Goal: Task Accomplishment & Management: Manage account settings

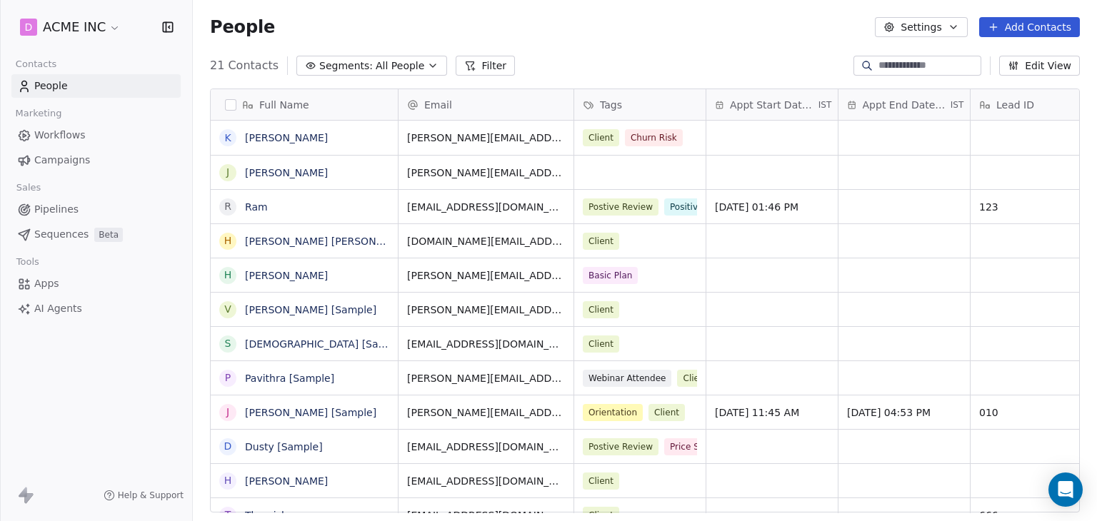
click at [746, 109] on span "Appt Start Date/Time" at bounding box center [773, 105] width 86 height 14
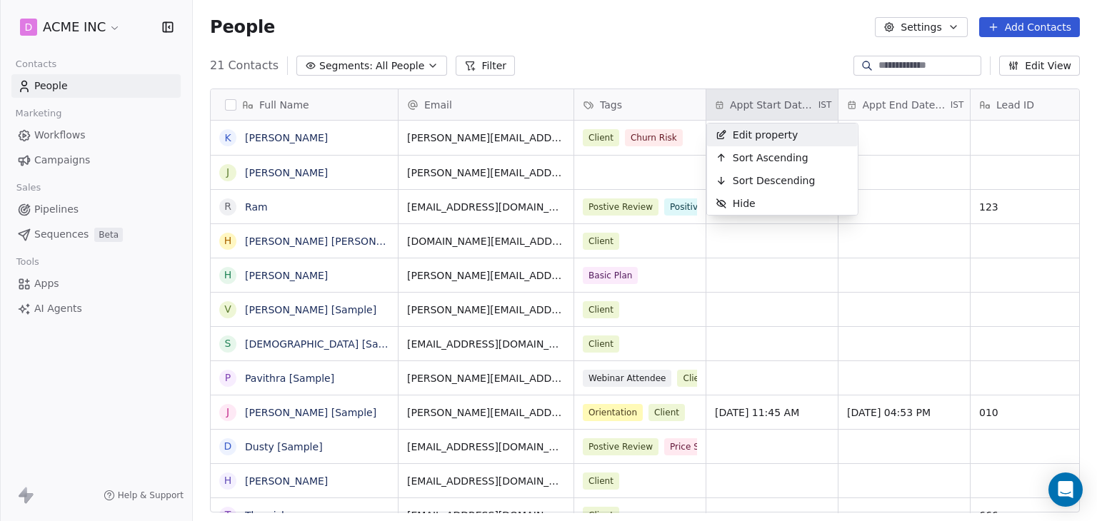
click at [760, 141] on span "Edit property" at bounding box center [766, 135] width 66 height 14
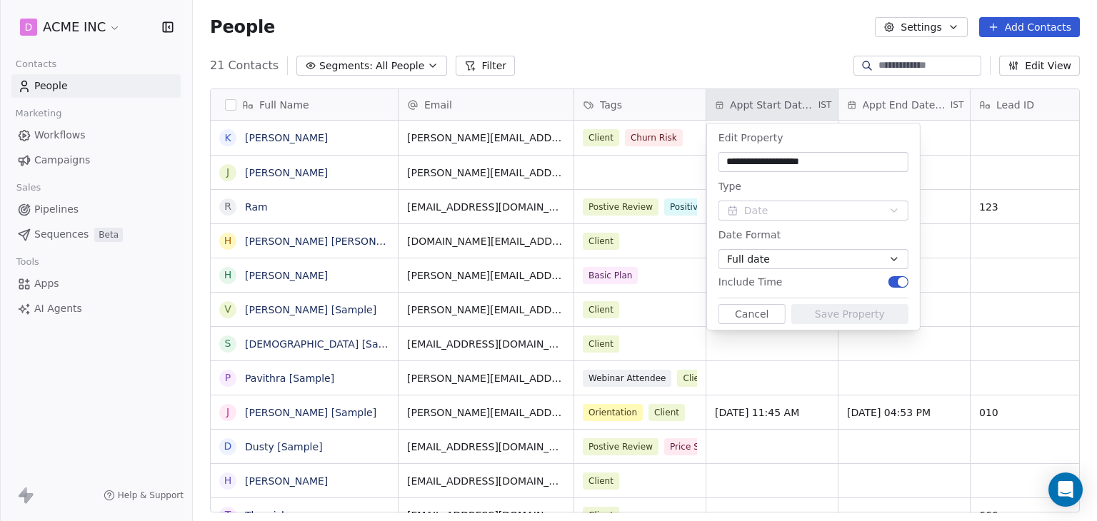
click at [929, 102] on html "D ACME INC Contacts People Marketing Workflows Campaigns Sales Pipelines Sequen…" at bounding box center [548, 260] width 1097 height 521
click at [744, 315] on button "Cancel" at bounding box center [752, 314] width 67 height 20
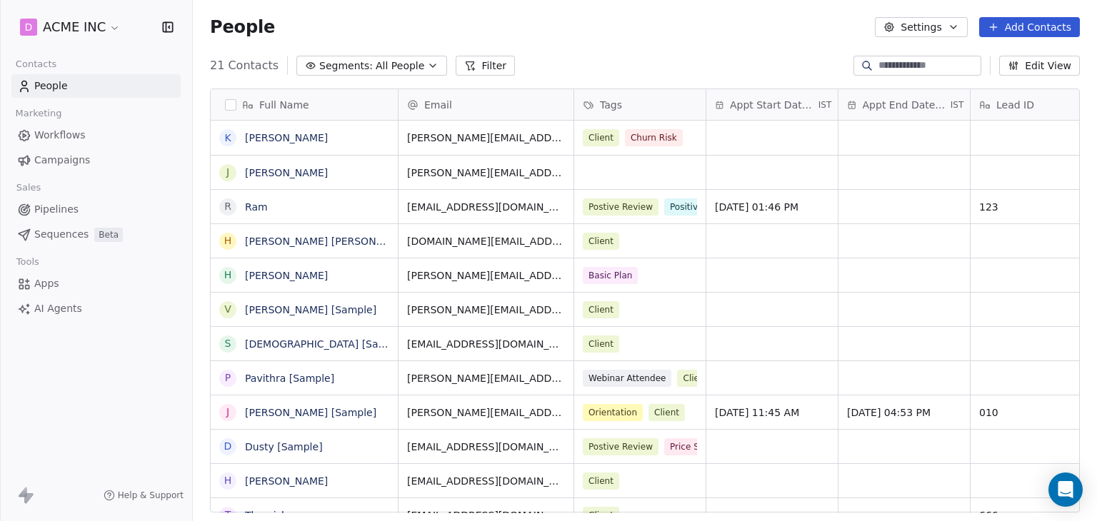
click at [892, 99] on span "Appt End Date/Time" at bounding box center [905, 105] width 85 height 14
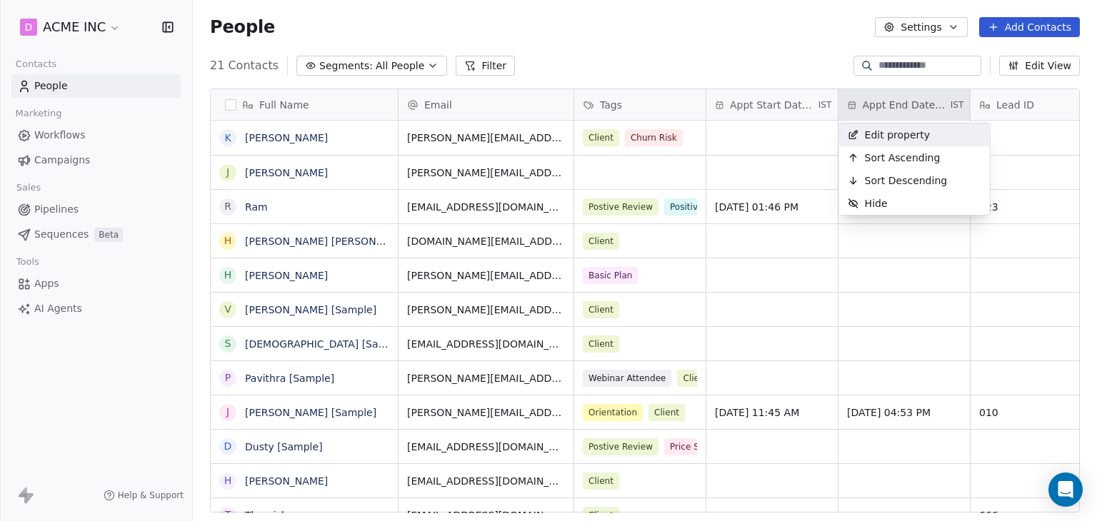
click at [891, 129] on span "Edit property" at bounding box center [898, 135] width 66 height 14
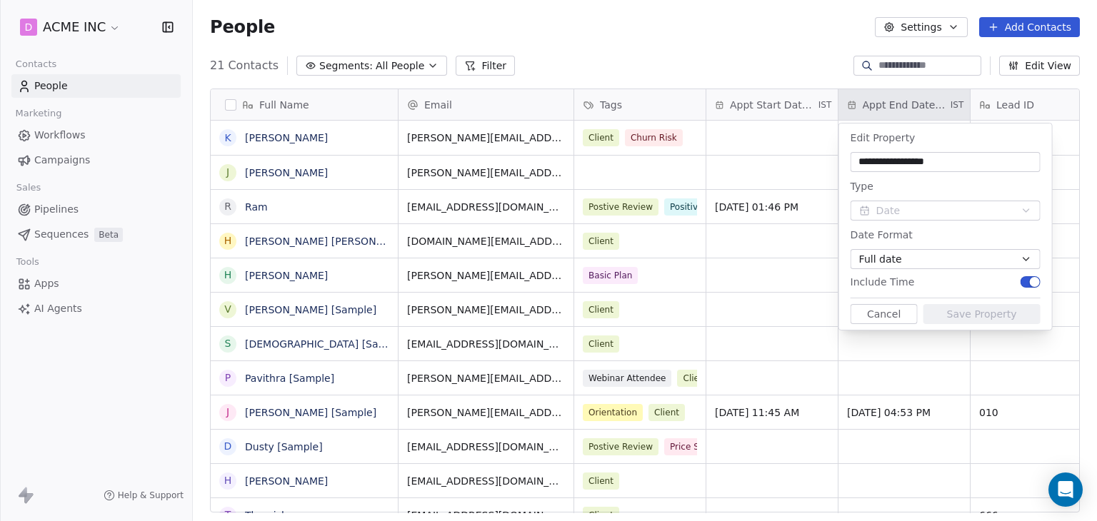
click at [741, 249] on html "D ACME INC Contacts People Marketing Workflows Campaigns Sales Pipelines Sequen…" at bounding box center [548, 260] width 1097 height 521
click at [874, 106] on html "D ACME INC Contacts People Marketing Workflows Campaigns Sales Pipelines Sequen…" at bounding box center [548, 260] width 1097 height 521
click at [888, 311] on button "Cancel" at bounding box center [884, 314] width 67 height 20
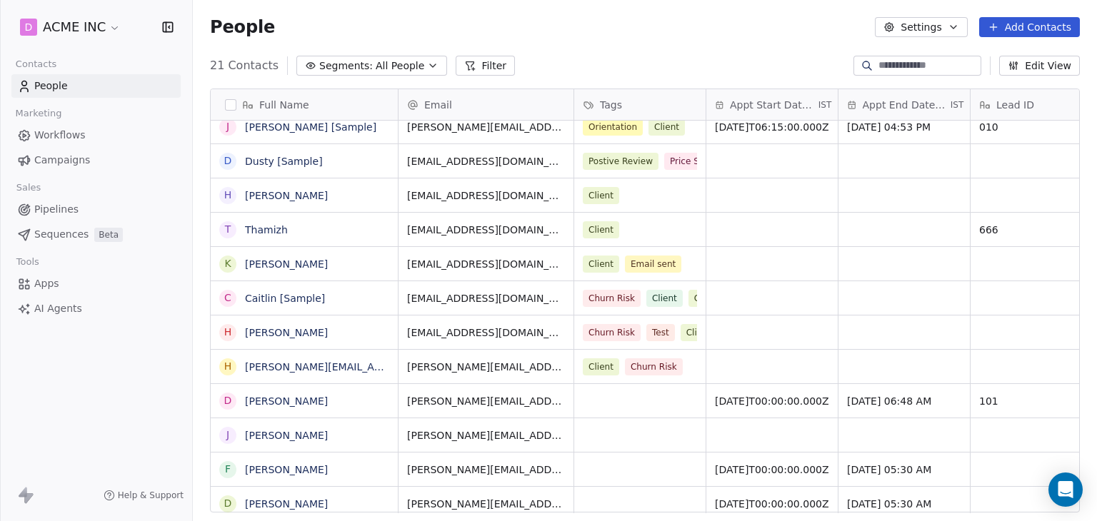
scroll to position [326, 0]
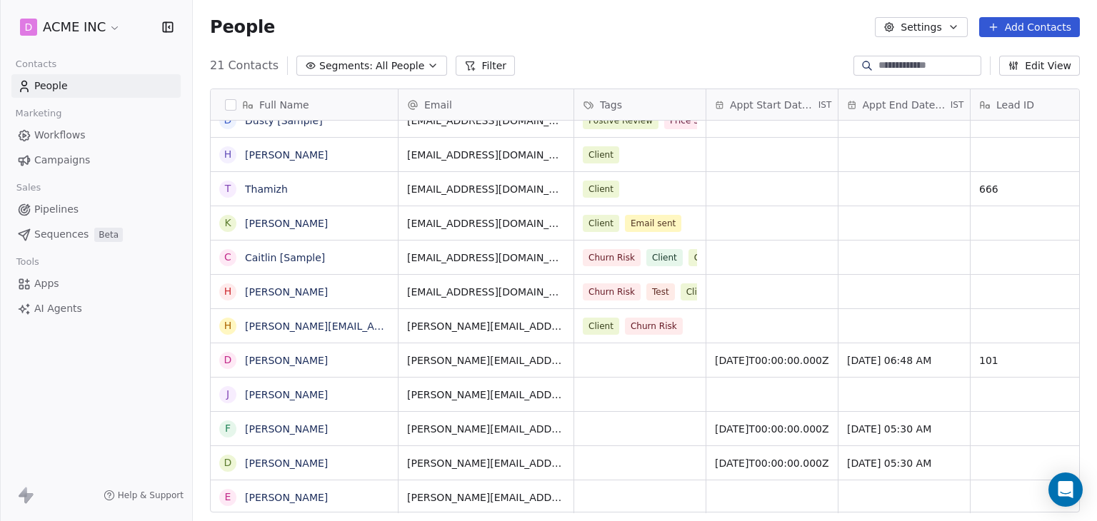
click at [910, 99] on span "Appt End Date/Time" at bounding box center [905, 105] width 85 height 14
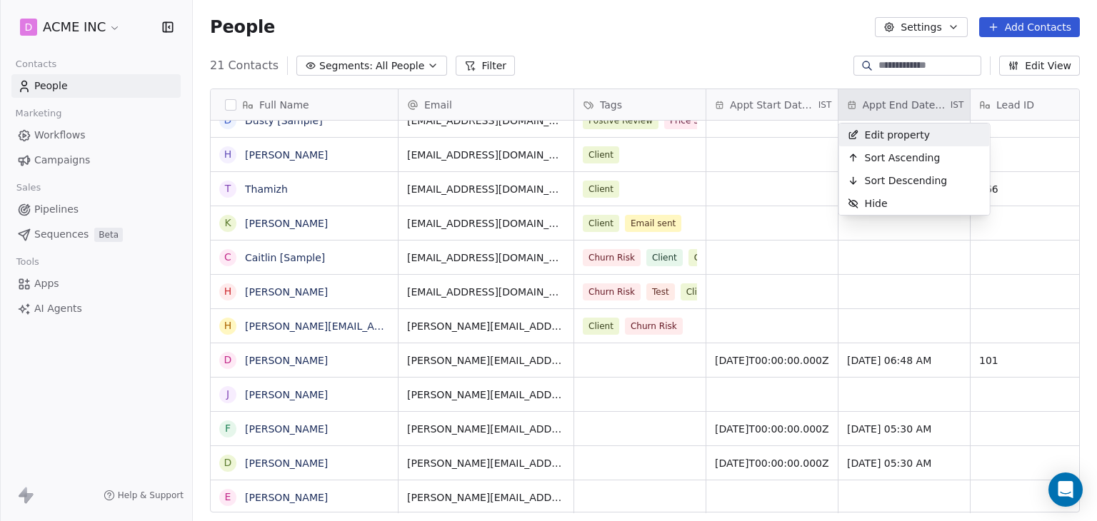
click at [901, 139] on span "Edit property" at bounding box center [898, 135] width 66 height 14
